Goal: Task Accomplishment & Management: Manage account settings

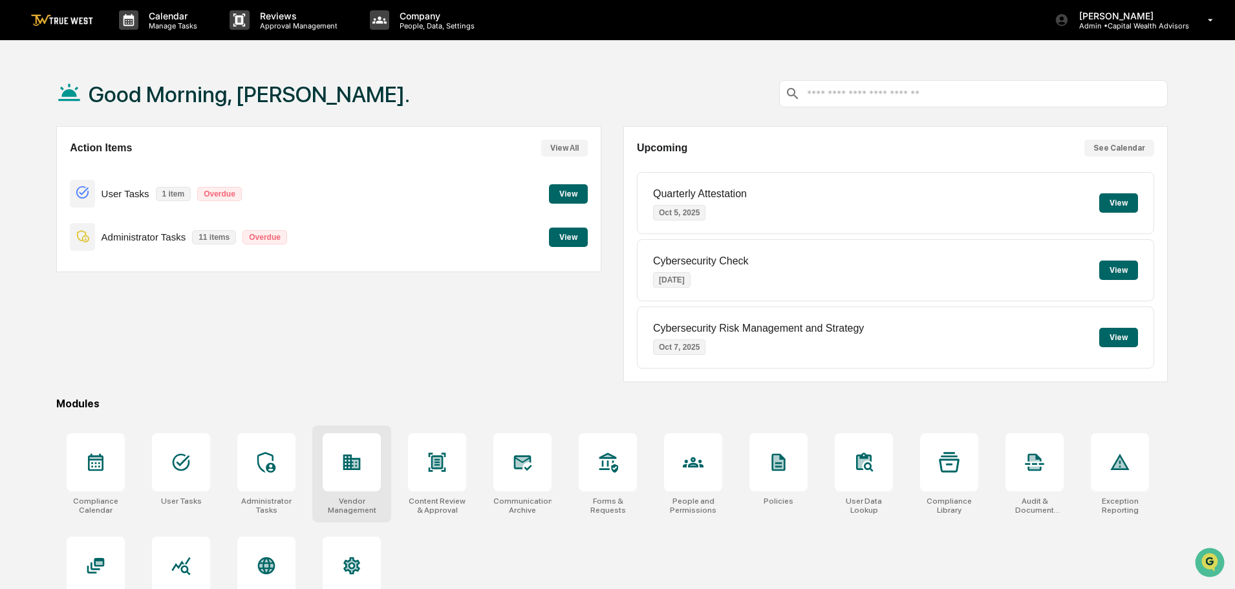
click at [352, 469] on icon at bounding box center [351, 463] width 17 height 16
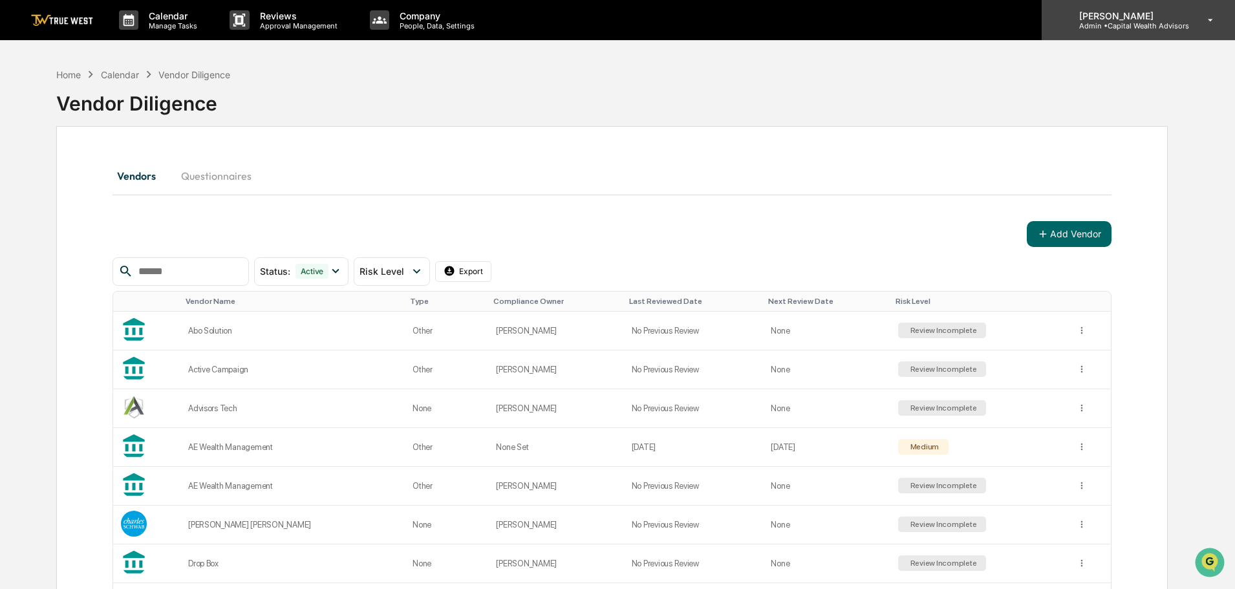
click at [1113, 27] on p "Admin • Capital Wealth Advisors" at bounding box center [1129, 25] width 120 height 9
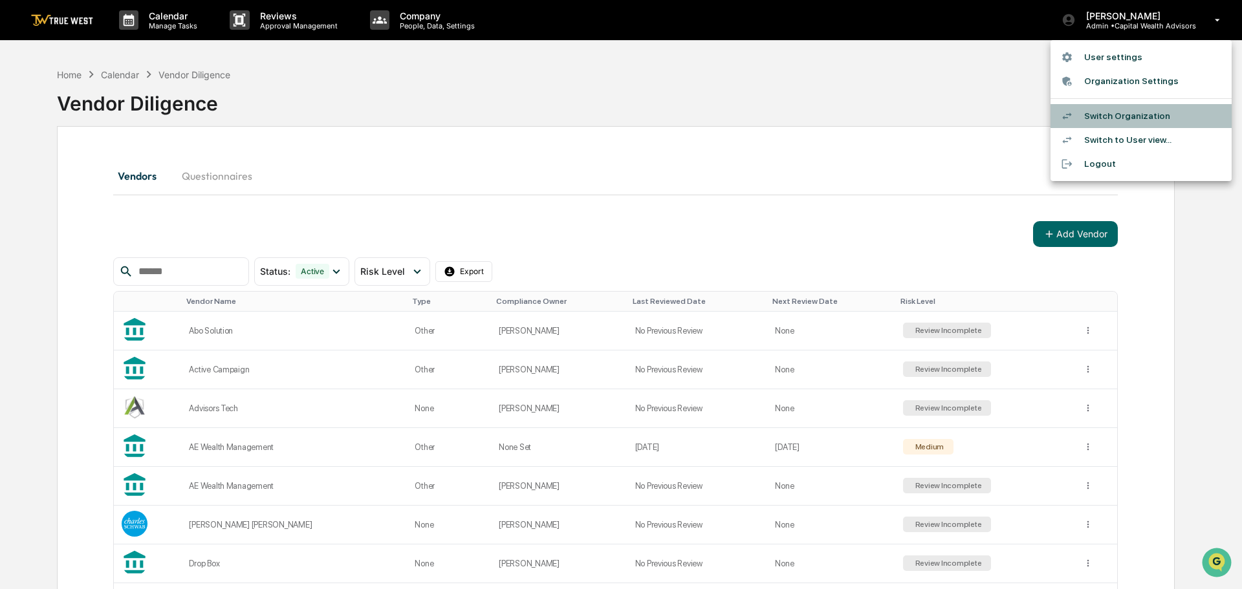
click at [1084, 117] on li "Switch Organization" at bounding box center [1140, 116] width 181 height 24
